Goal: Book appointment/travel/reservation

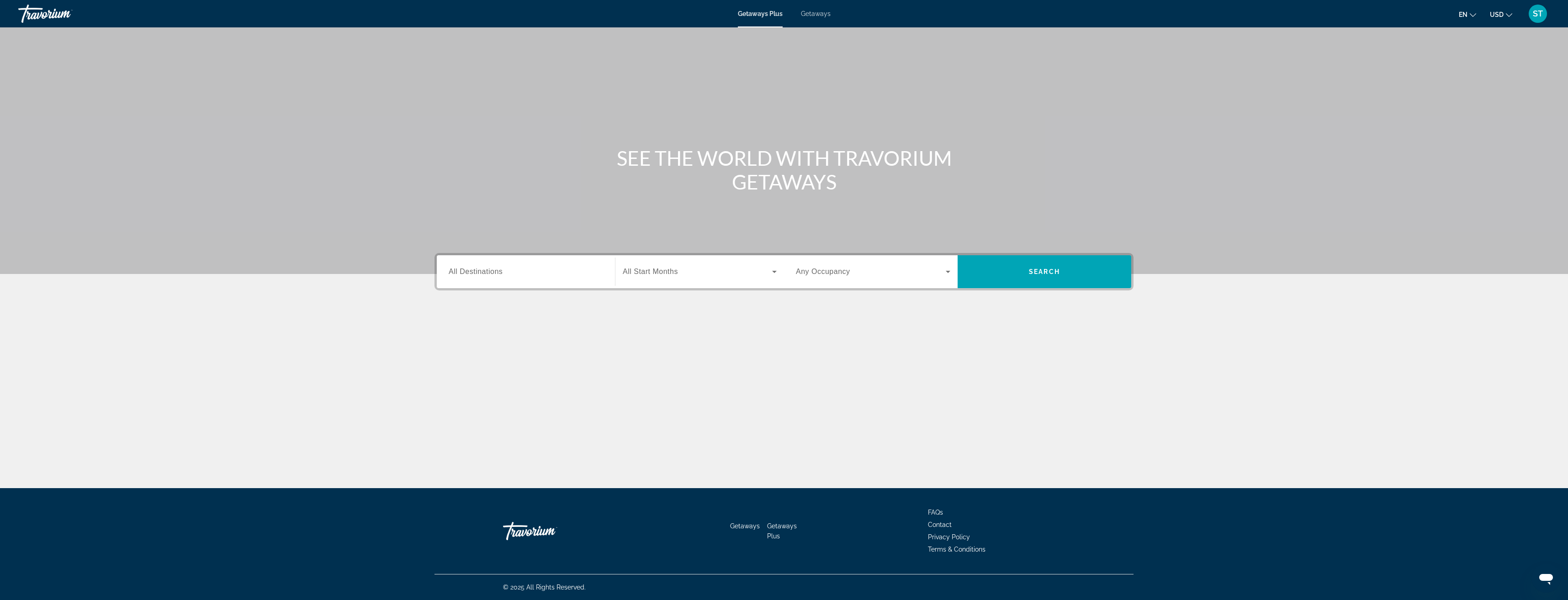
click at [495, 275] on span "All Destinations" at bounding box center [475, 271] width 54 height 8
click at [495, 275] on input "Destination All Destinations" at bounding box center [526, 272] width 155 height 11
click at [450, 328] on icon "Toggle Europe (2,492 units available)" at bounding box center [449, 331] width 9 height 9
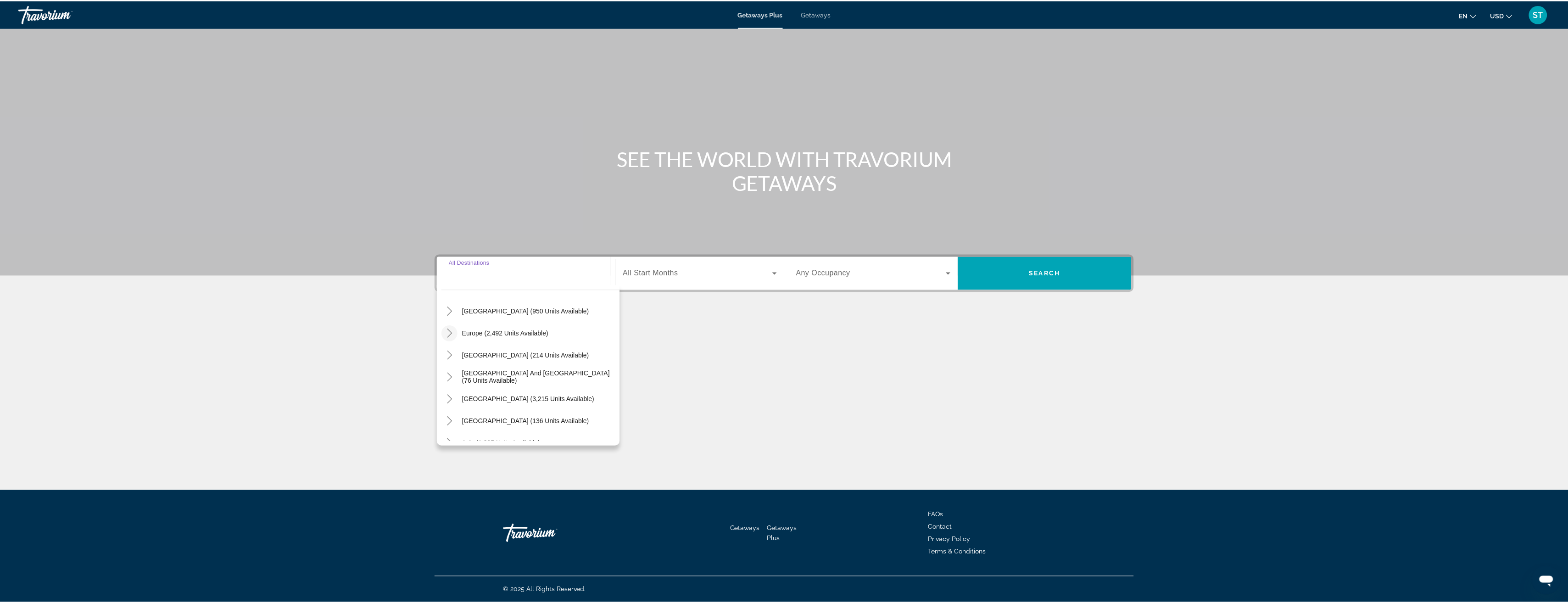
scroll to position [115, 0]
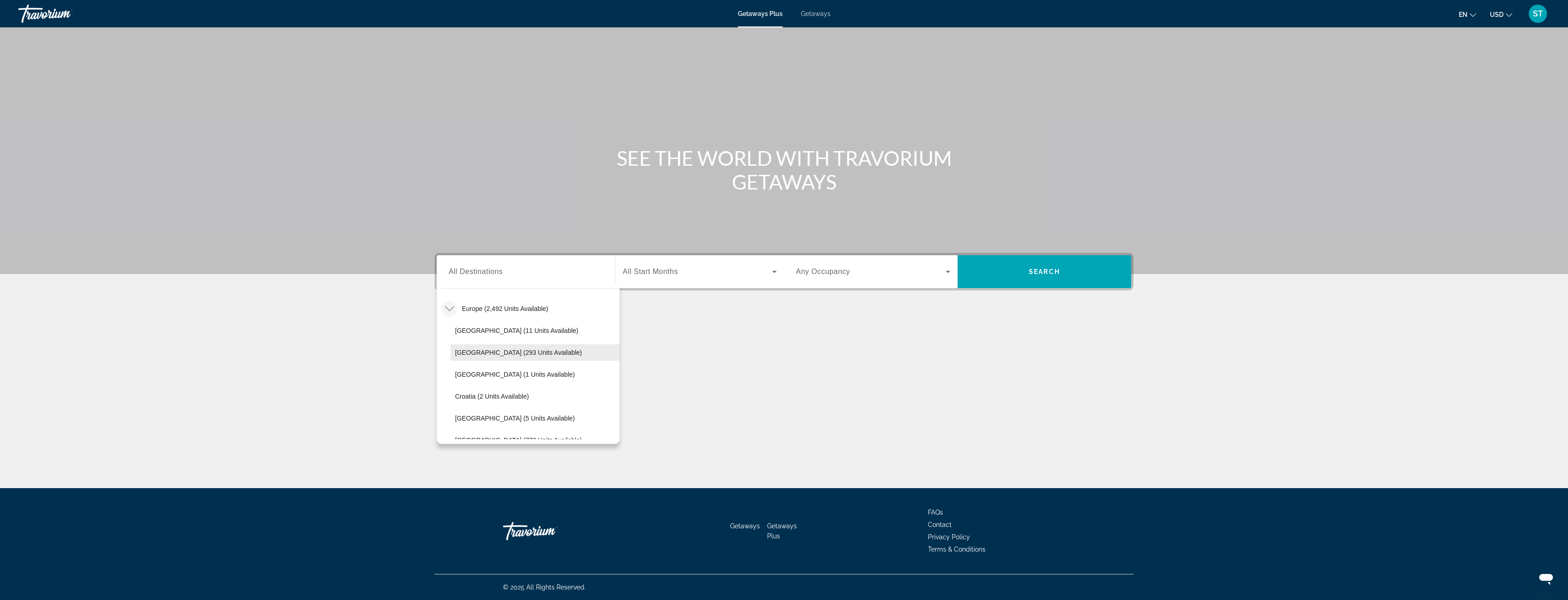
click at [530, 353] on span "Austria (293 units available)" at bounding box center [519, 352] width 127 height 7
type input "**********"
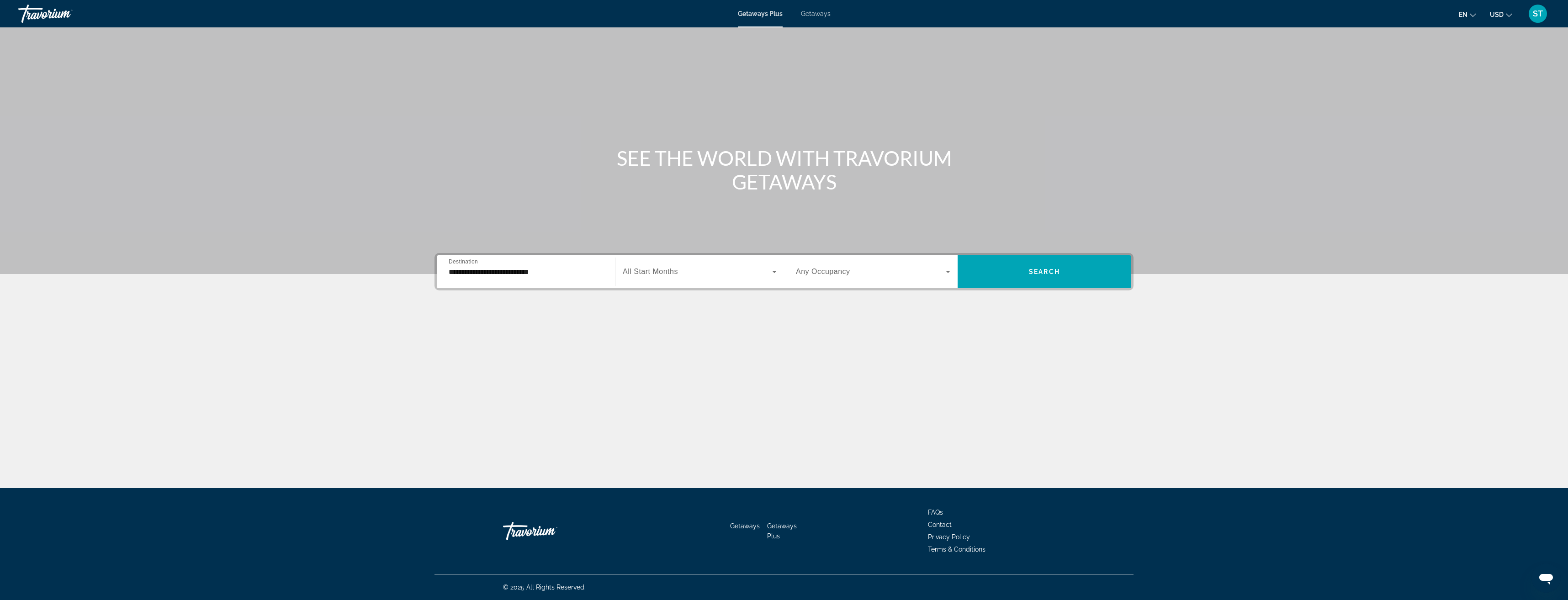
click at [669, 274] on span "All Start Months" at bounding box center [650, 271] width 55 height 8
click at [652, 336] on mat-option "October 2025" at bounding box center [699, 343] width 169 height 22
click at [841, 271] on span "Any Occupancy" at bounding box center [823, 271] width 54 height 8
click at [844, 319] on mat-option "2 Travelers" at bounding box center [873, 321] width 169 height 22
click at [1040, 276] on span "Search widget" at bounding box center [1044, 272] width 173 height 22
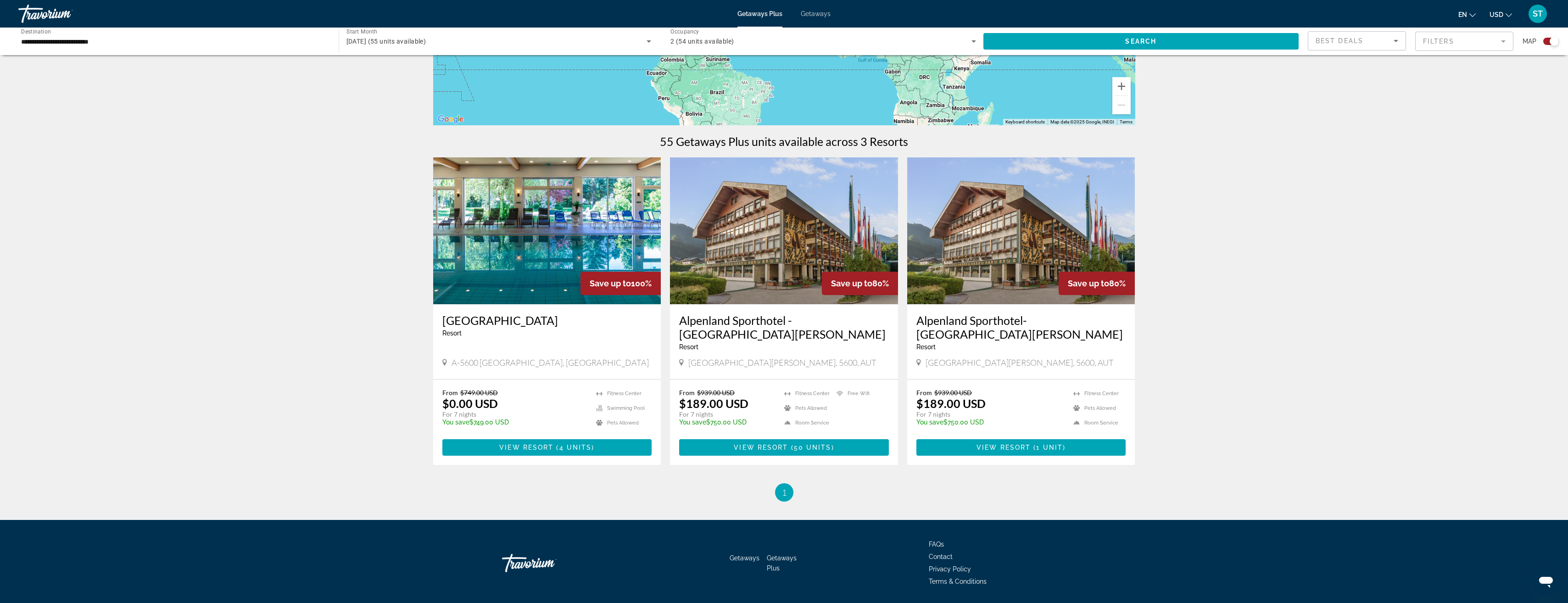
scroll to position [229, 0]
